Goal: Register for event/course

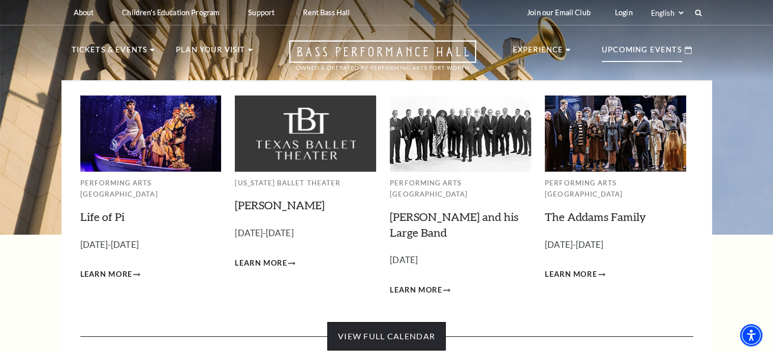
click at [419, 322] on link "View Full Calendar" at bounding box center [386, 336] width 118 height 28
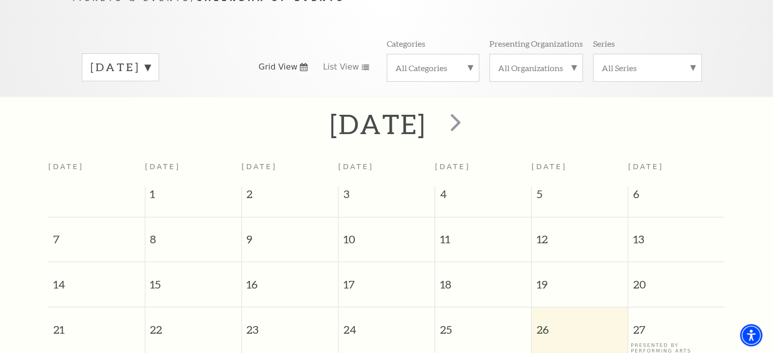
scroll to position [120, 0]
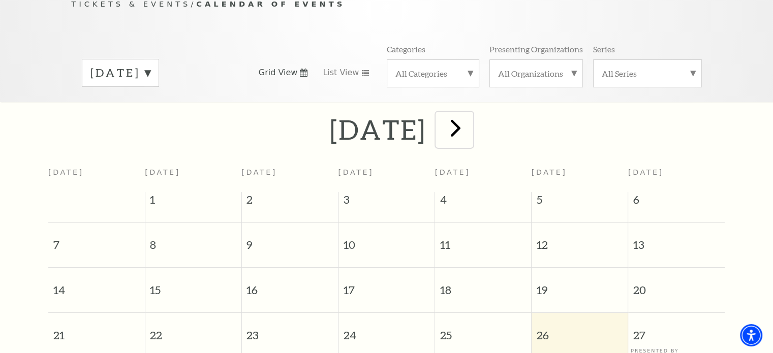
click at [470, 121] on span "next" at bounding box center [455, 127] width 29 height 29
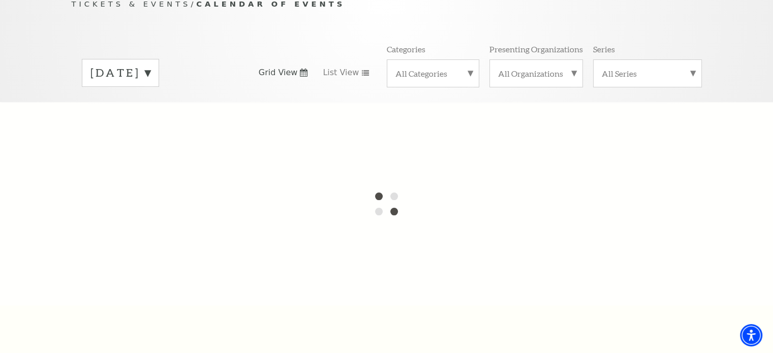
click at [517, 121] on div at bounding box center [386, 203] width 773 height 203
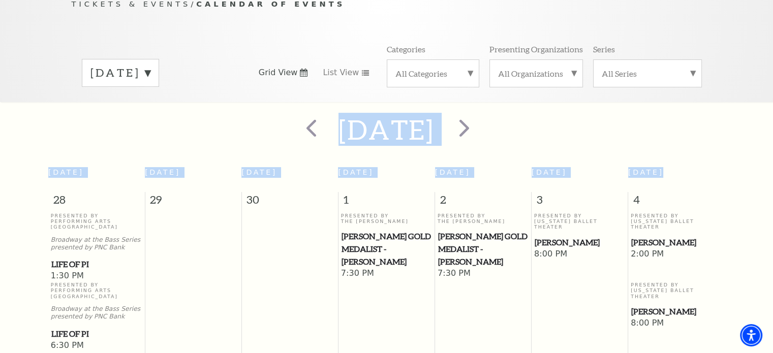
scroll to position [89, 0]
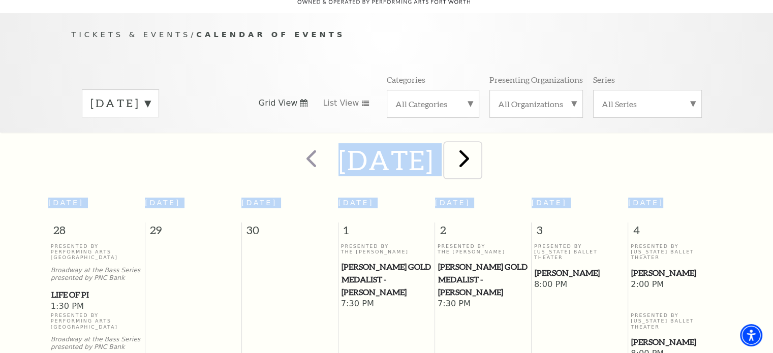
click at [479, 144] on span "next" at bounding box center [464, 158] width 29 height 29
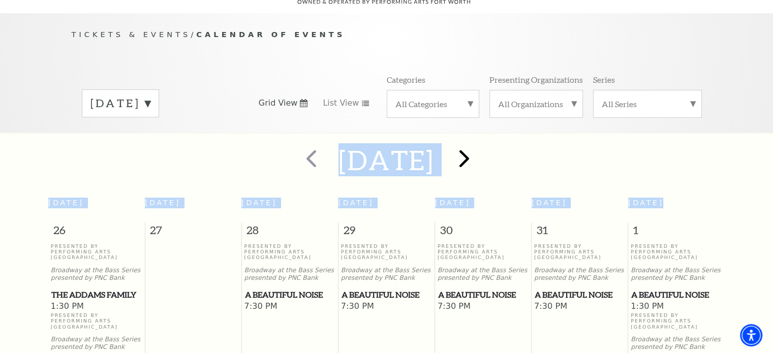
click at [491, 142] on div at bounding box center [463, 160] width 56 height 36
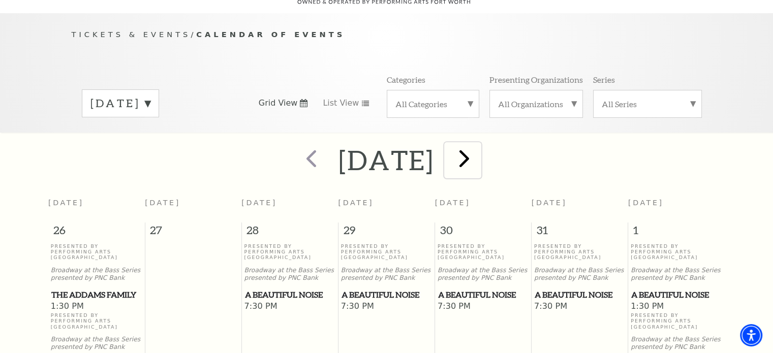
click at [479, 144] on span "next" at bounding box center [464, 158] width 29 height 29
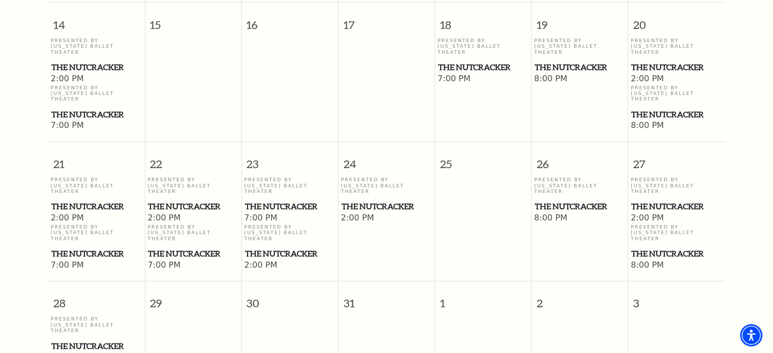
scroll to position [737, 0]
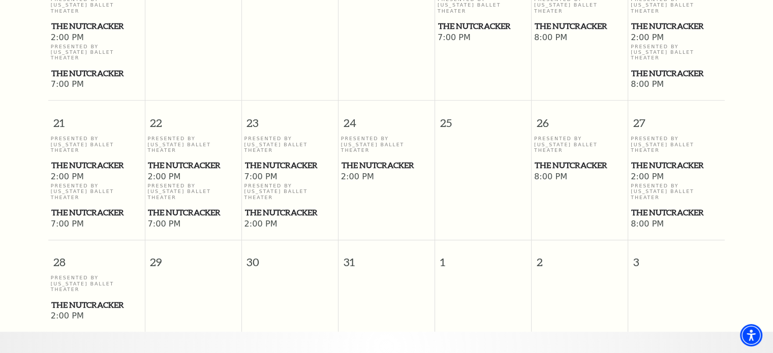
click at [205, 159] on span "The Nutcracker" at bounding box center [193, 165] width 90 height 13
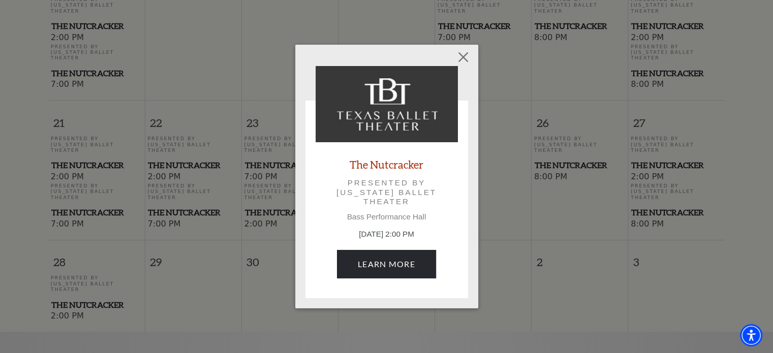
click at [205, 137] on div "The Nutcracker Presented by Texas Ballet Theater Bass Performance Hall December…" at bounding box center [386, 176] width 773 height 353
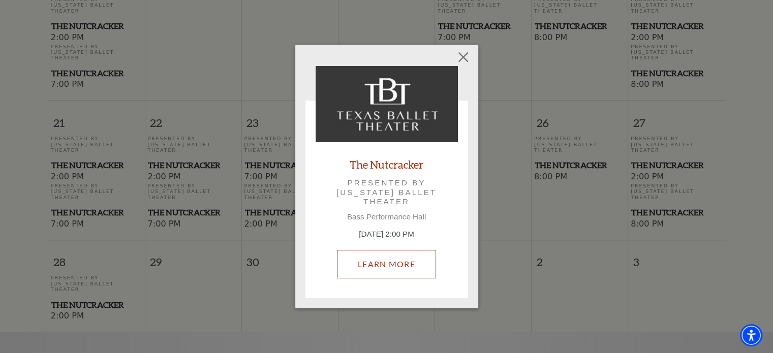
click at [407, 266] on link "Learn More" at bounding box center [386, 264] width 99 height 28
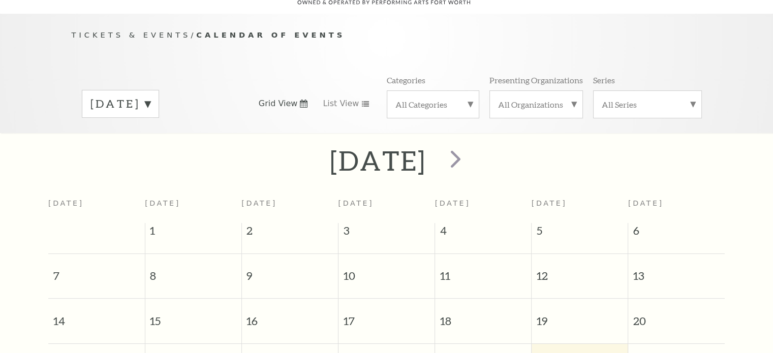
scroll to position [89, 0]
click at [470, 150] on span "next" at bounding box center [455, 158] width 29 height 29
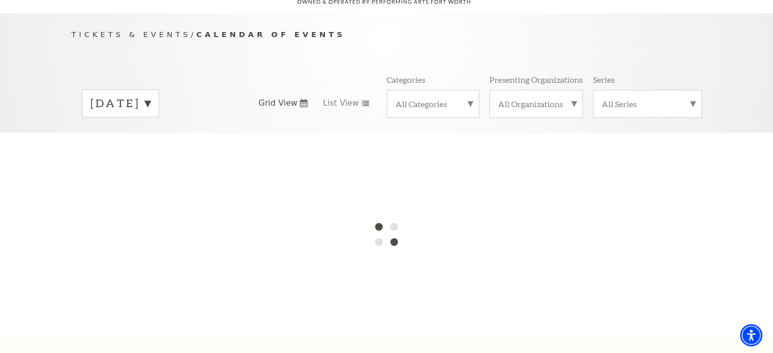
click at [511, 150] on div at bounding box center [386, 234] width 773 height 203
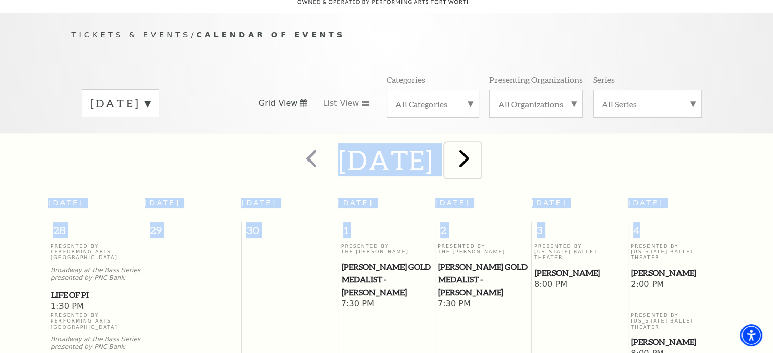
click at [479, 150] on span "next" at bounding box center [464, 158] width 29 height 29
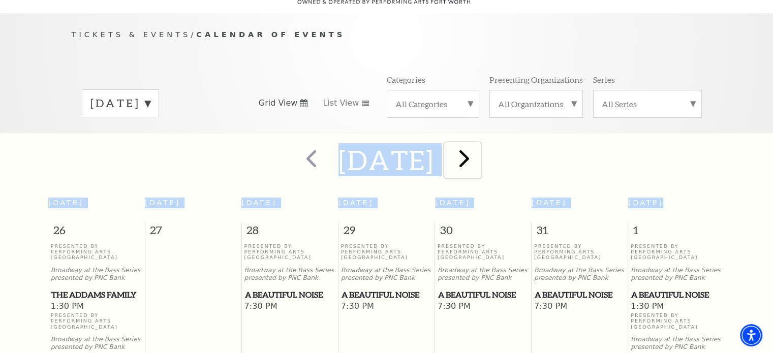
click at [479, 145] on span "next" at bounding box center [464, 158] width 29 height 29
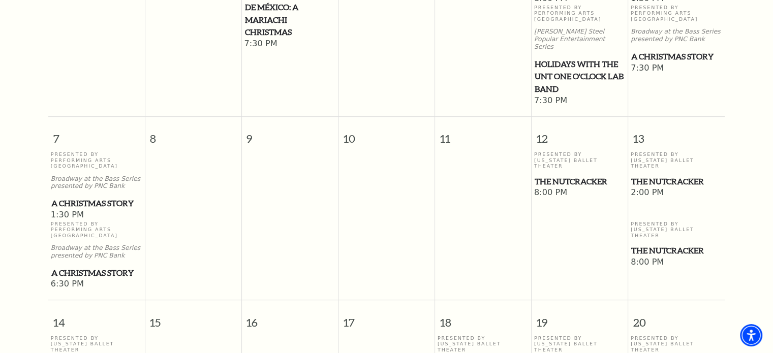
scroll to position [707, 0]
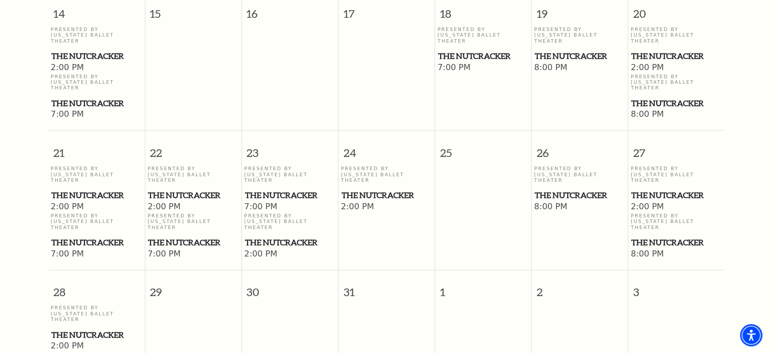
click at [193, 189] on span "The Nutcracker" at bounding box center [193, 195] width 90 height 13
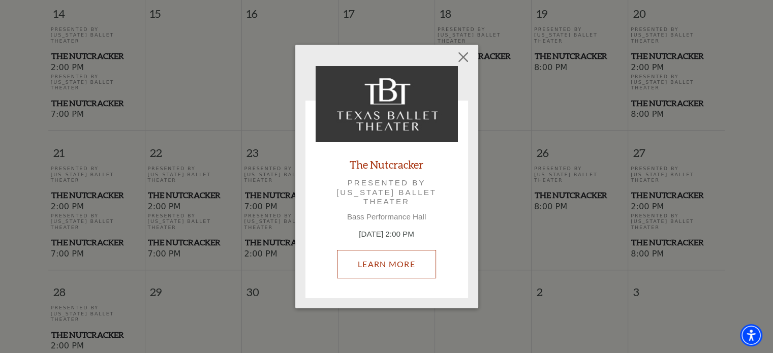
click at [384, 253] on link "Learn More" at bounding box center [386, 264] width 99 height 28
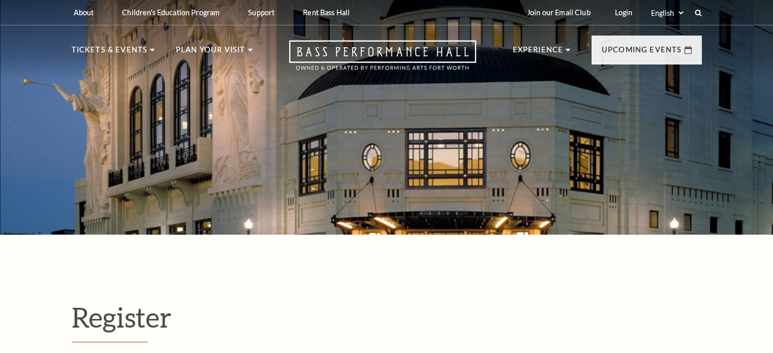
select select "1"
select select "[GEOGRAPHIC_DATA]"
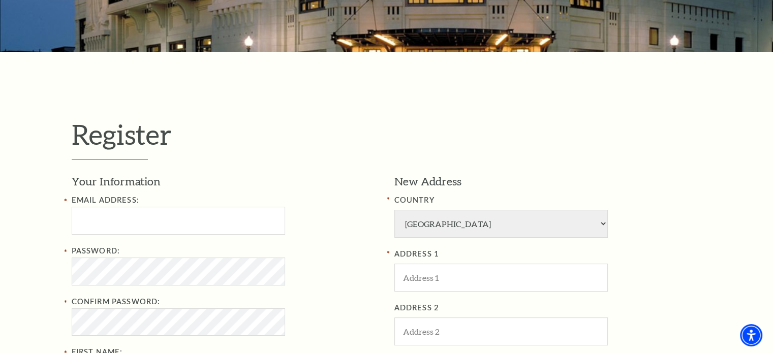
scroll to position [157, 0]
